Goal: Task Accomplishment & Management: Complete application form

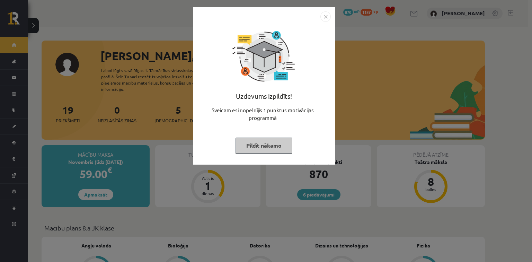
click at [263, 143] on button "Pildīt nākamo" at bounding box center [264, 146] width 57 height 16
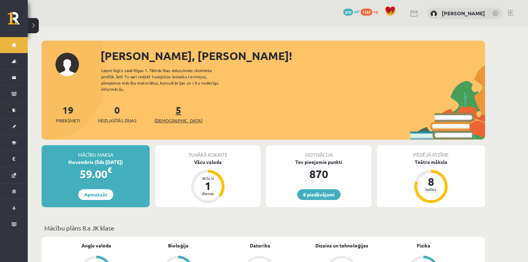
click at [168, 117] on span "[DEMOGRAPHIC_DATA]" at bounding box center [179, 120] width 48 height 7
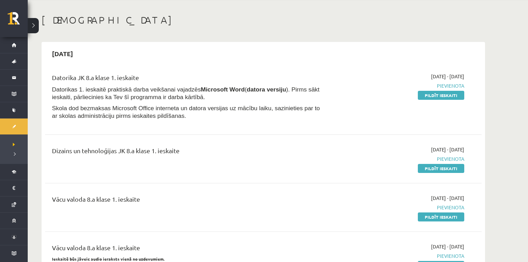
scroll to position [28, 0]
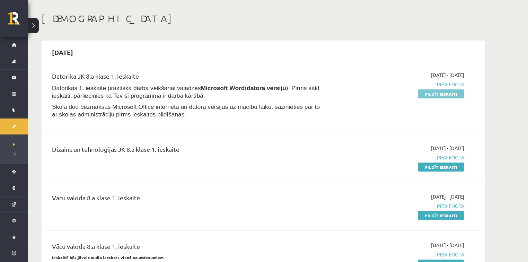
click at [436, 93] on link "Pildīt ieskaiti" at bounding box center [441, 93] width 46 height 9
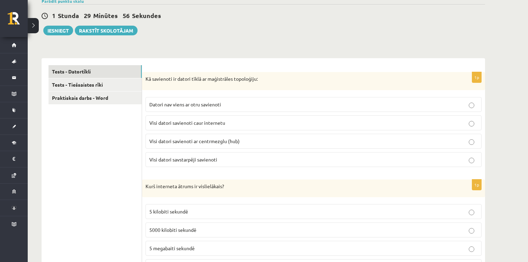
scroll to position [83, 0]
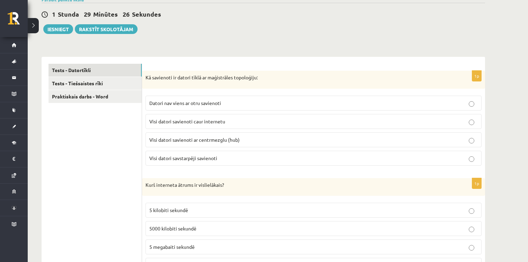
click at [233, 158] on p "Visi datori savstarpēji savienoti" at bounding box center [313, 158] width 329 height 7
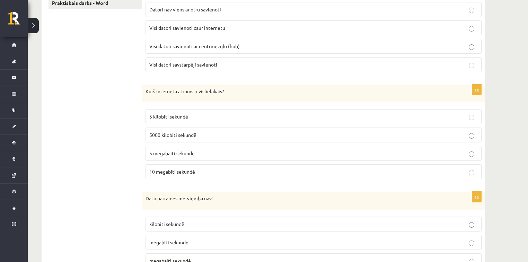
scroll to position [194, 0]
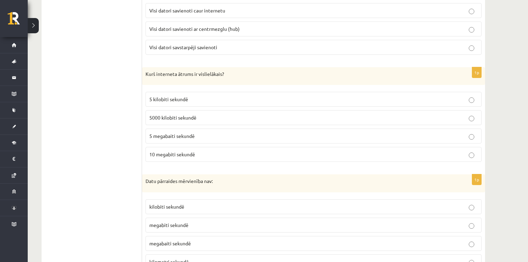
click at [220, 155] on p "10 megabiti sekundē" at bounding box center [313, 154] width 329 height 7
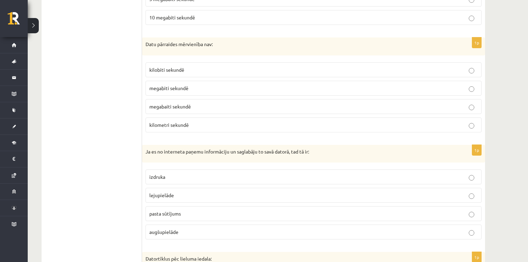
scroll to position [333, 0]
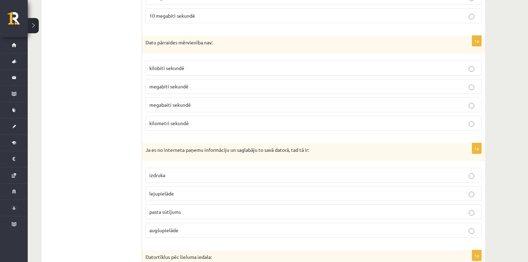
click at [245, 122] on p "kilometri sekundē" at bounding box center [313, 123] width 329 height 7
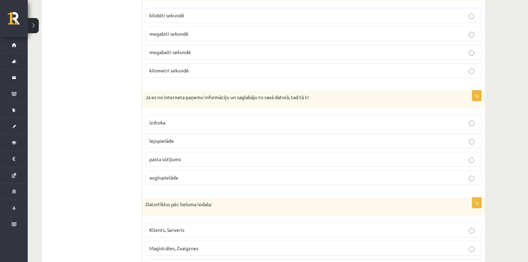
scroll to position [388, 0]
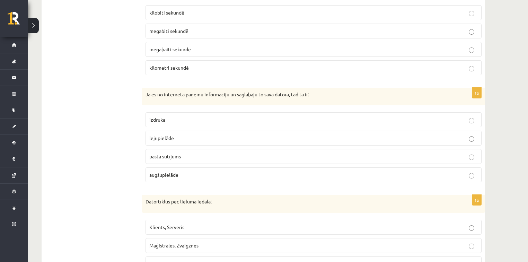
click at [182, 135] on p "lejupielāde" at bounding box center [313, 137] width 329 height 7
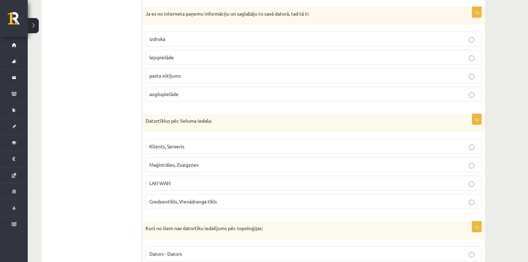
scroll to position [471, 0]
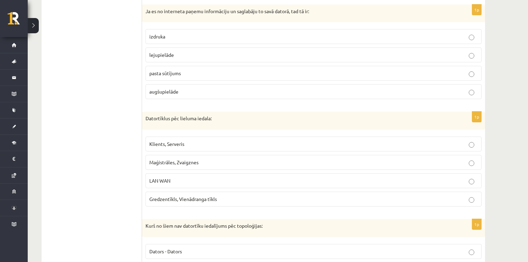
click at [177, 180] on p "LAN WAN" at bounding box center [313, 180] width 329 height 7
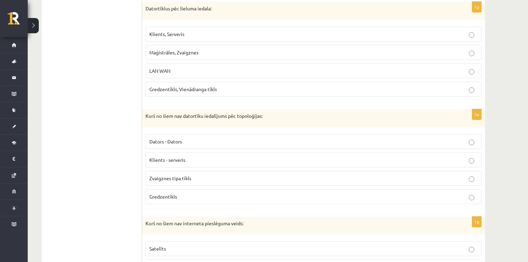
scroll to position [582, 0]
click at [170, 156] on span "Klients - serveris" at bounding box center [167, 159] width 36 height 6
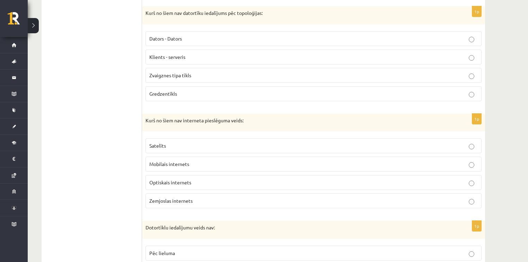
scroll to position [693, 0]
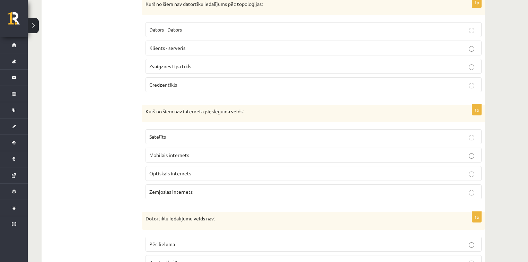
click at [160, 189] on span "Zemjoslas internets" at bounding box center [170, 192] width 43 height 6
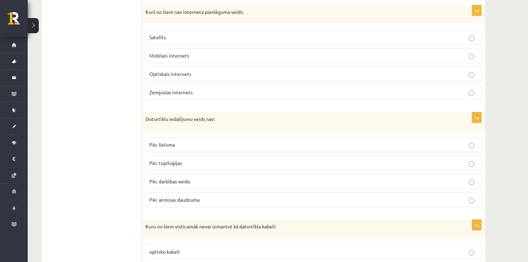
scroll to position [804, 0]
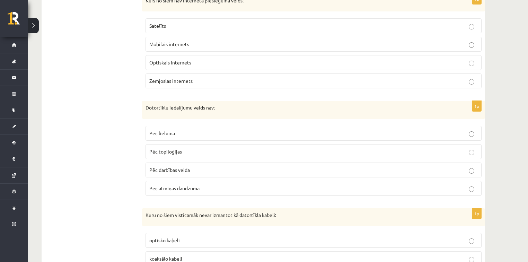
click at [197, 130] on p "Pēc lieluma" at bounding box center [313, 133] width 329 height 7
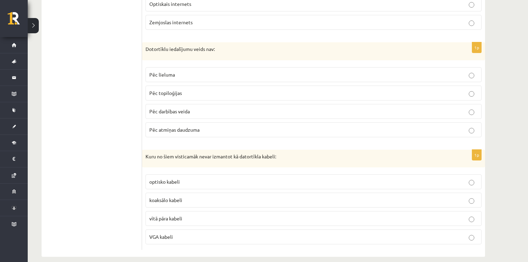
scroll to position [866, 0]
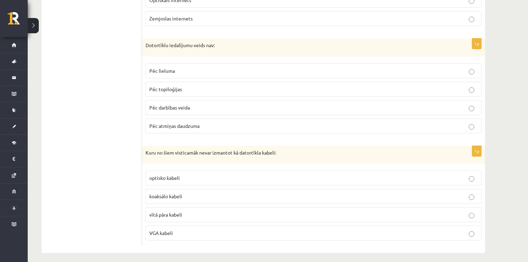
click at [198, 211] on p "vītā pāra kabeli" at bounding box center [313, 214] width 329 height 7
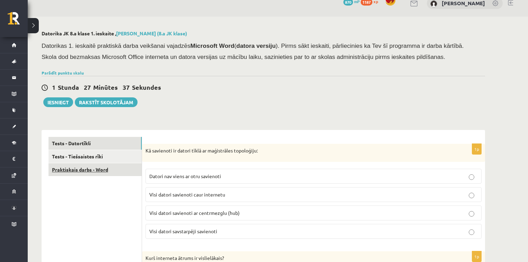
scroll to position [7, 0]
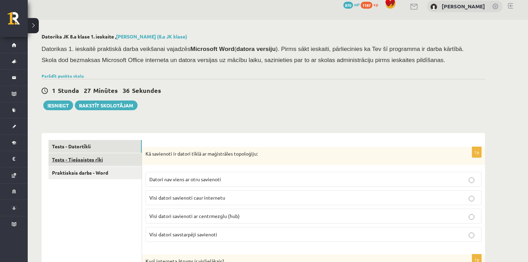
click at [71, 158] on link "Tests - Tiešsaistes rīki" at bounding box center [95, 159] width 93 height 13
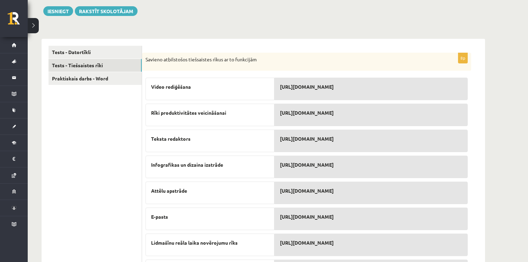
scroll to position [89, 0]
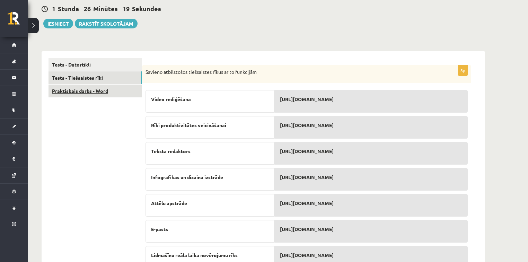
click at [95, 90] on link "Praktiskais darbs - Word" at bounding box center [95, 91] width 93 height 13
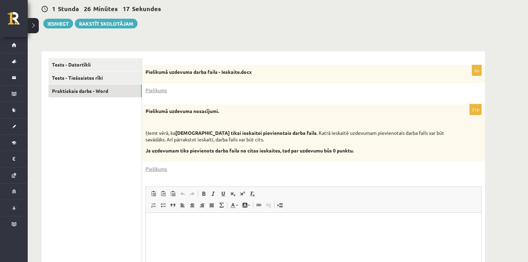
scroll to position [0, 0]
click at [159, 92] on link "Pielikums" at bounding box center [156, 90] width 21 height 7
click at [159, 168] on link "Pielikums" at bounding box center [156, 168] width 21 height 7
